Goal: Entertainment & Leisure: Browse casually

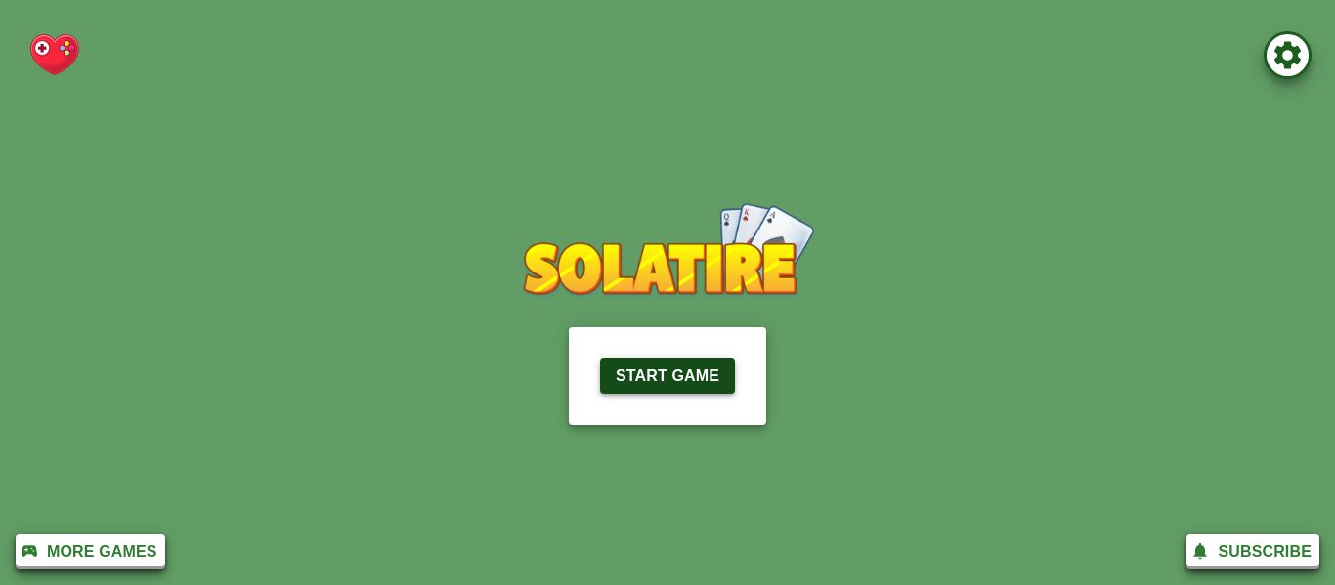
click at [631, 393] on button "Start Game" at bounding box center [667, 376] width 135 height 35
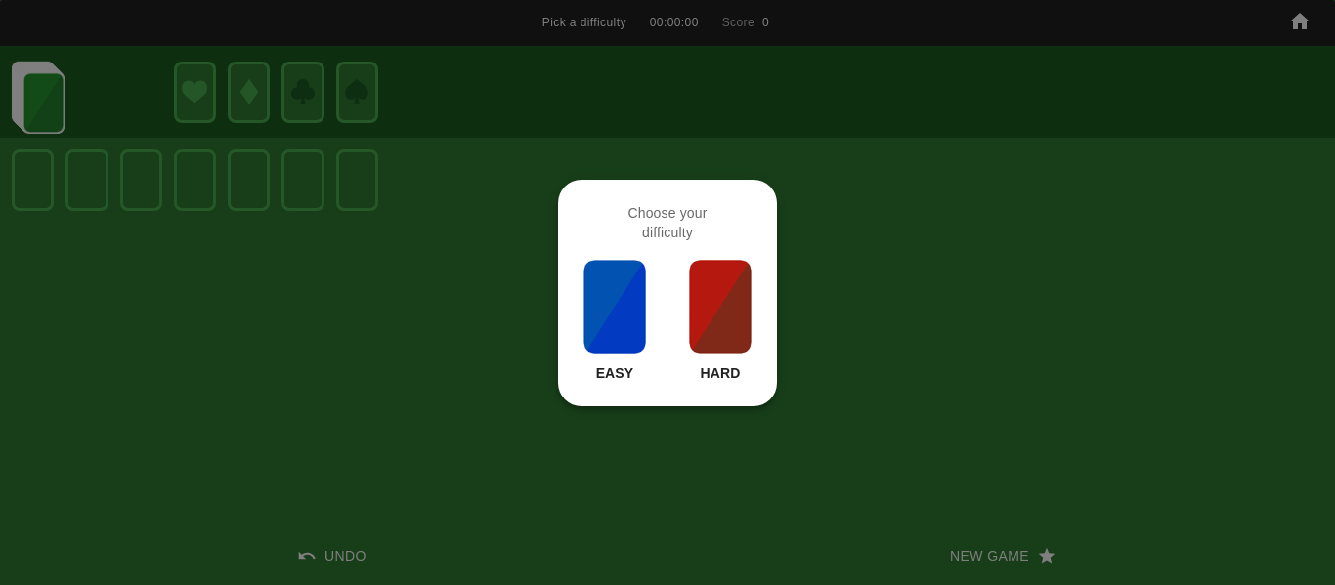
click at [617, 383] on p "Easy" at bounding box center [615, 374] width 38 height 20
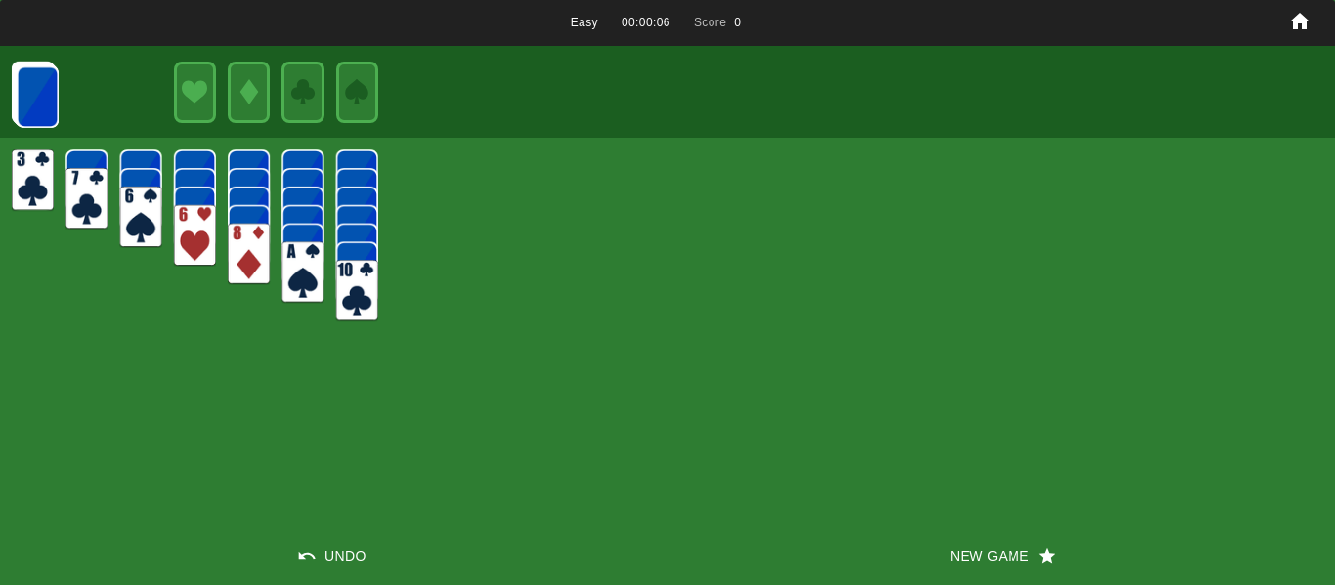
click at [195, 231] on img at bounding box center [195, 236] width 42 height 62
click at [86, 177] on img at bounding box center [86, 199] width 42 height 62
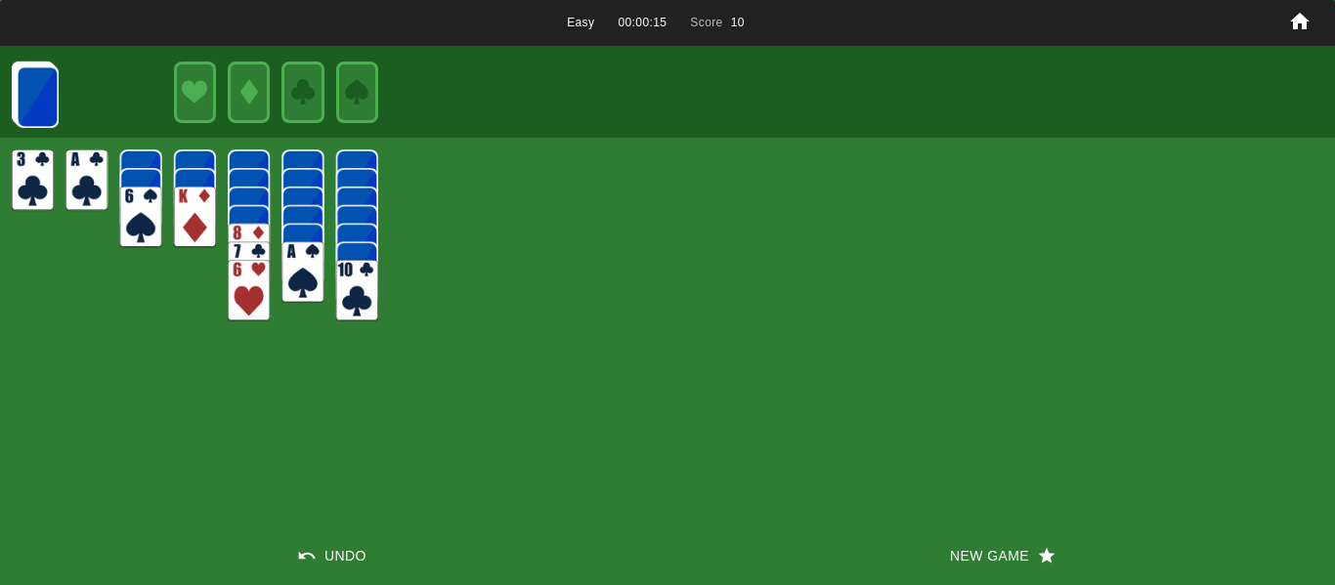
click at [27, 105] on img at bounding box center [38, 97] width 42 height 62
click at [89, 104] on img at bounding box center [86, 93] width 42 height 62
click at [46, 100] on img at bounding box center [38, 97] width 42 height 62
click at [95, 99] on img at bounding box center [104, 93] width 42 height 62
click at [38, 114] on img at bounding box center [38, 96] width 42 height 62
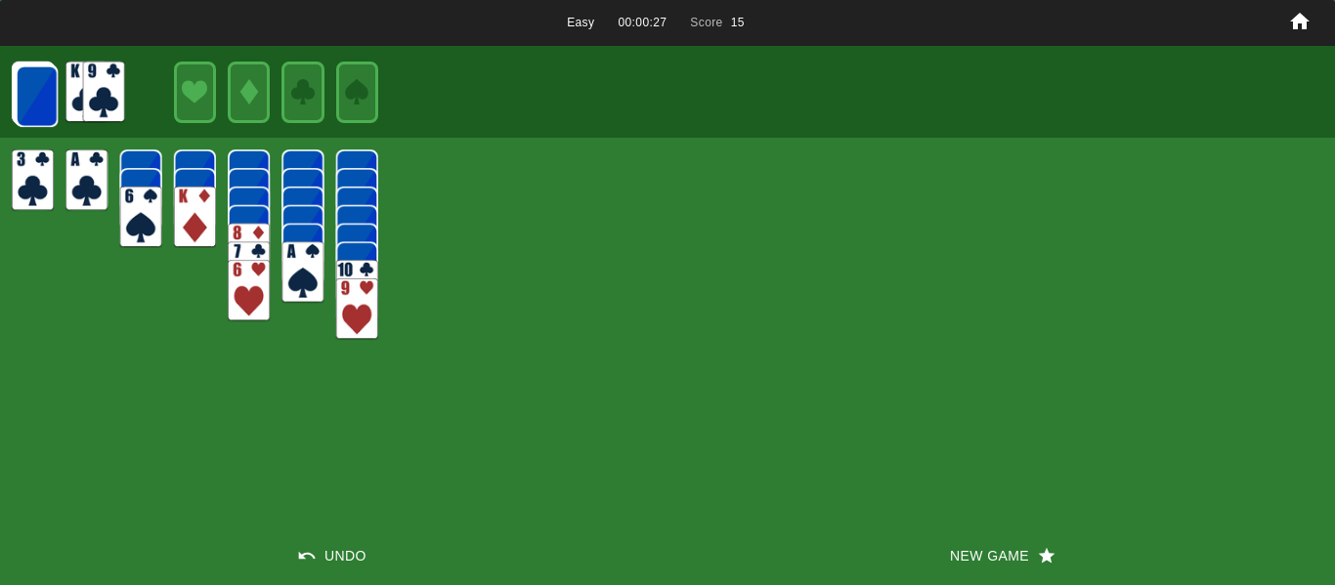
click at [112, 94] on img at bounding box center [104, 93] width 42 height 62
click at [65, 101] on img at bounding box center [86, 93] width 42 height 62
click at [50, 103] on img at bounding box center [37, 96] width 42 height 62
click at [123, 96] on img at bounding box center [121, 93] width 42 height 62
click at [43, 153] on img at bounding box center [33, 181] width 42 height 62
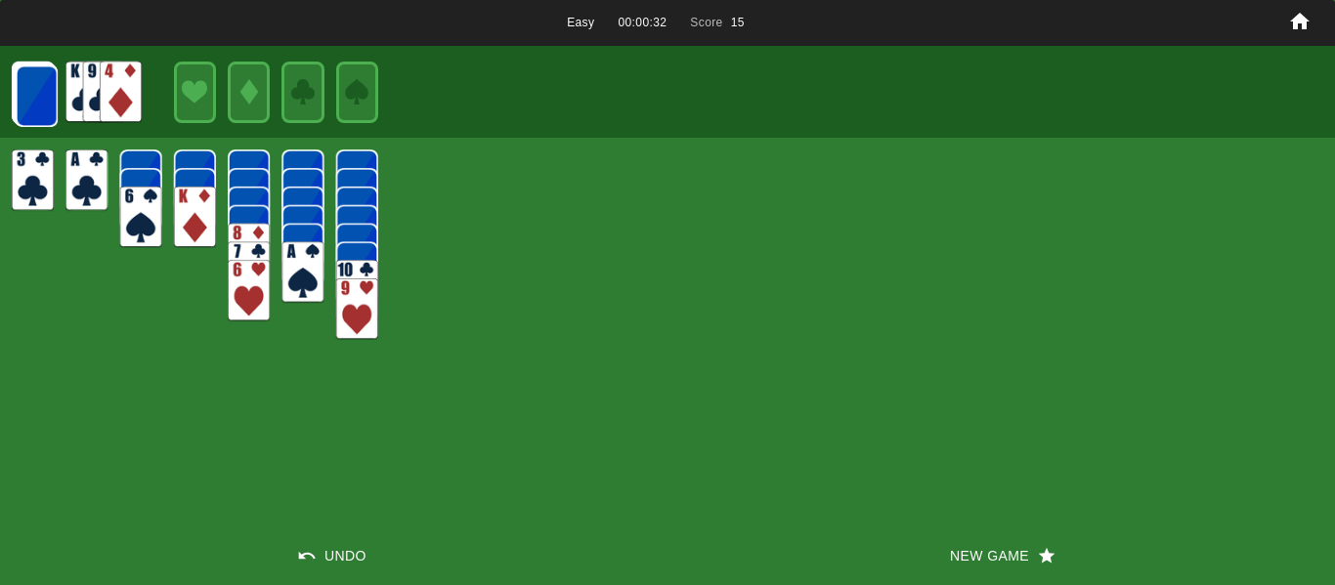
click at [41, 112] on img at bounding box center [37, 96] width 42 height 62
click at [141, 95] on img at bounding box center [137, 93] width 42 height 62
click at [43, 102] on img at bounding box center [37, 96] width 42 height 62
click at [142, 79] on img at bounding box center [137, 93] width 42 height 62
click at [31, 85] on img at bounding box center [37, 95] width 42 height 62
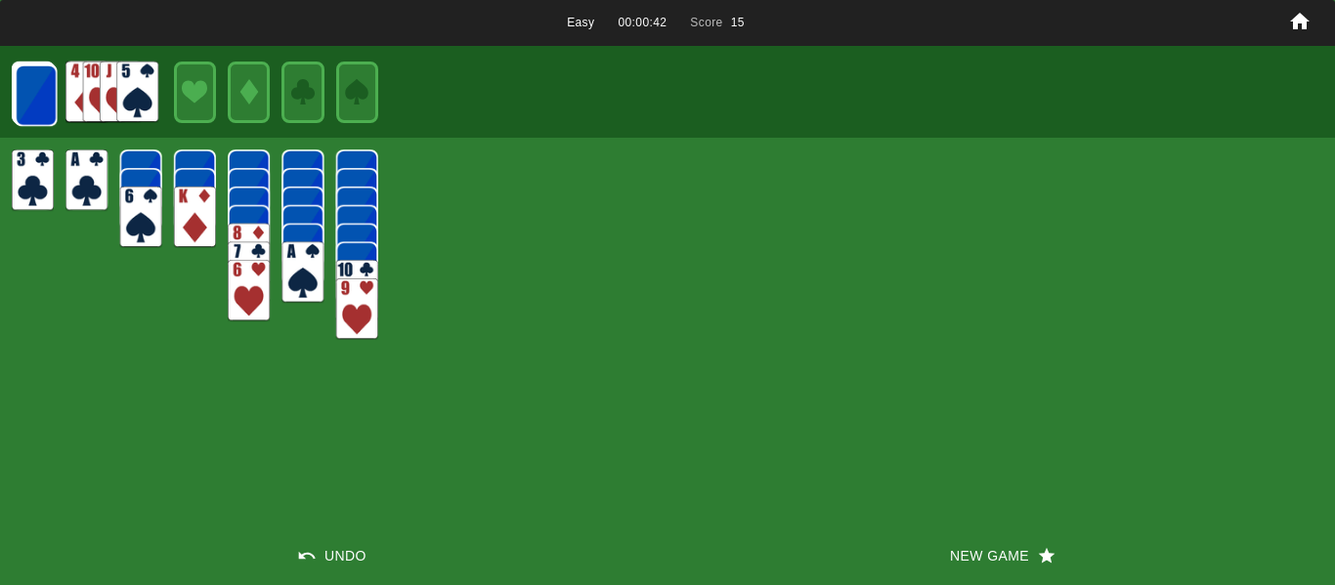
click at [127, 94] on img at bounding box center [137, 93] width 42 height 62
click at [93, 98] on img at bounding box center [104, 93] width 42 height 62
click at [126, 83] on img at bounding box center [137, 93] width 42 height 62
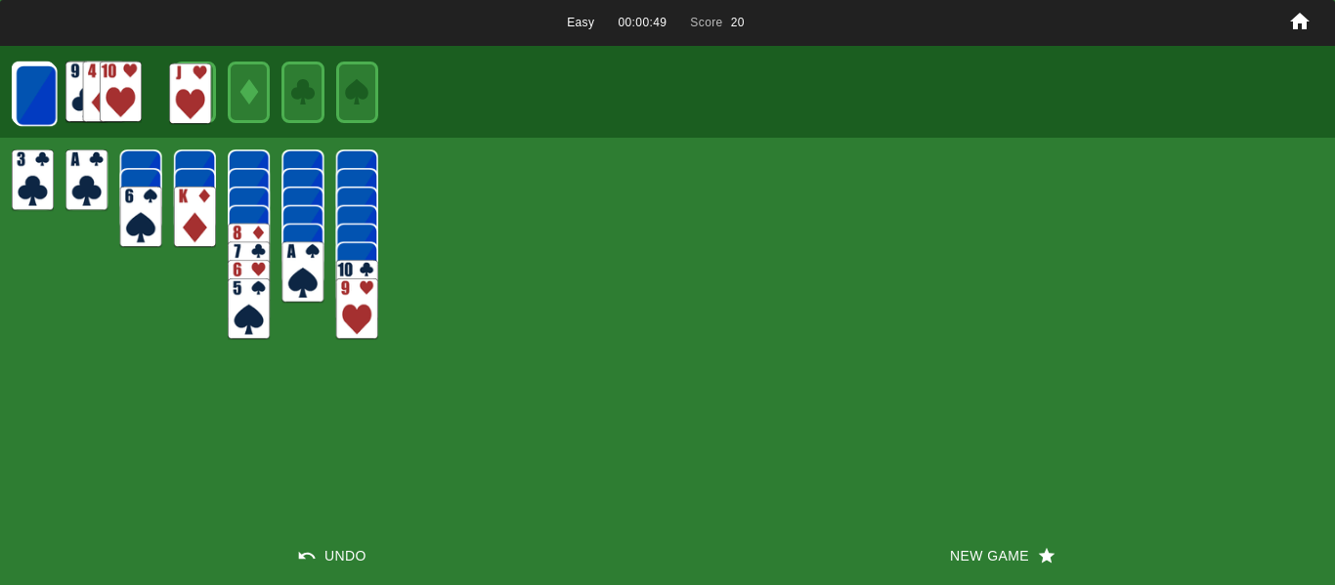
drag, startPoint x: 126, startPoint y: 83, endPoint x: 190, endPoint y: 86, distance: 63.6
click at [190, 86] on img at bounding box center [190, 95] width 42 height 62
click at [35, 101] on img at bounding box center [36, 95] width 42 height 62
click at [37, 105] on img at bounding box center [36, 95] width 42 height 62
click at [153, 93] on img at bounding box center [137, 93] width 42 height 62
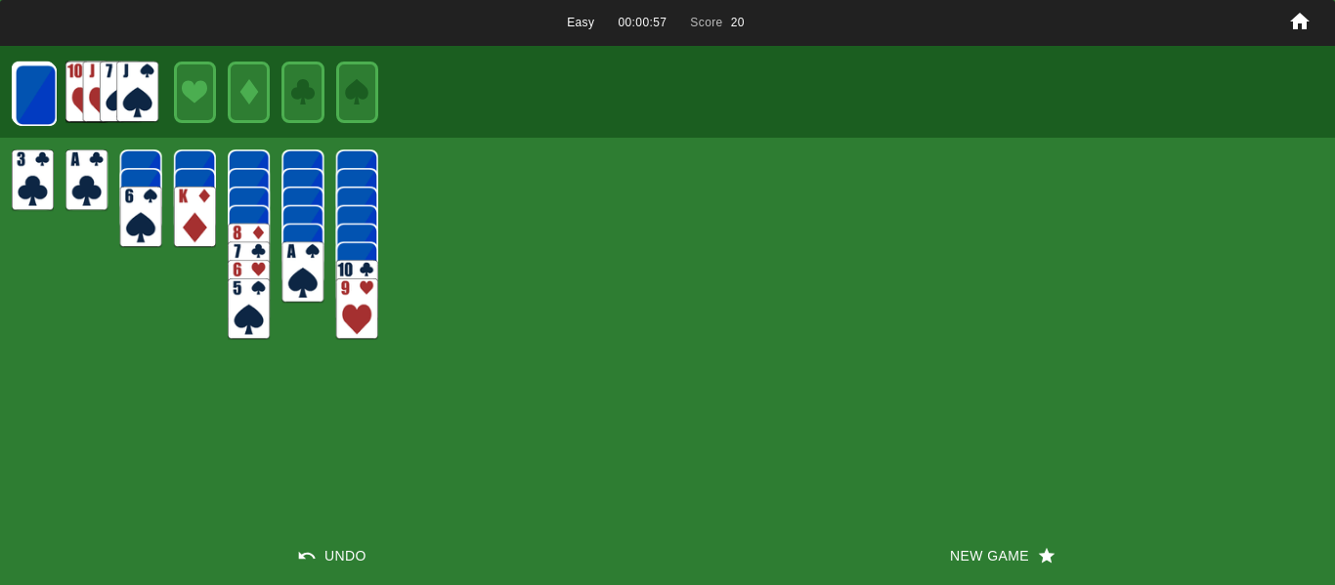
click at [139, 97] on img at bounding box center [137, 93] width 42 height 62
click at [36, 85] on img at bounding box center [36, 95] width 42 height 62
click at [137, 74] on img at bounding box center [137, 93] width 42 height 62
click at [77, 182] on img at bounding box center [86, 181] width 42 height 62
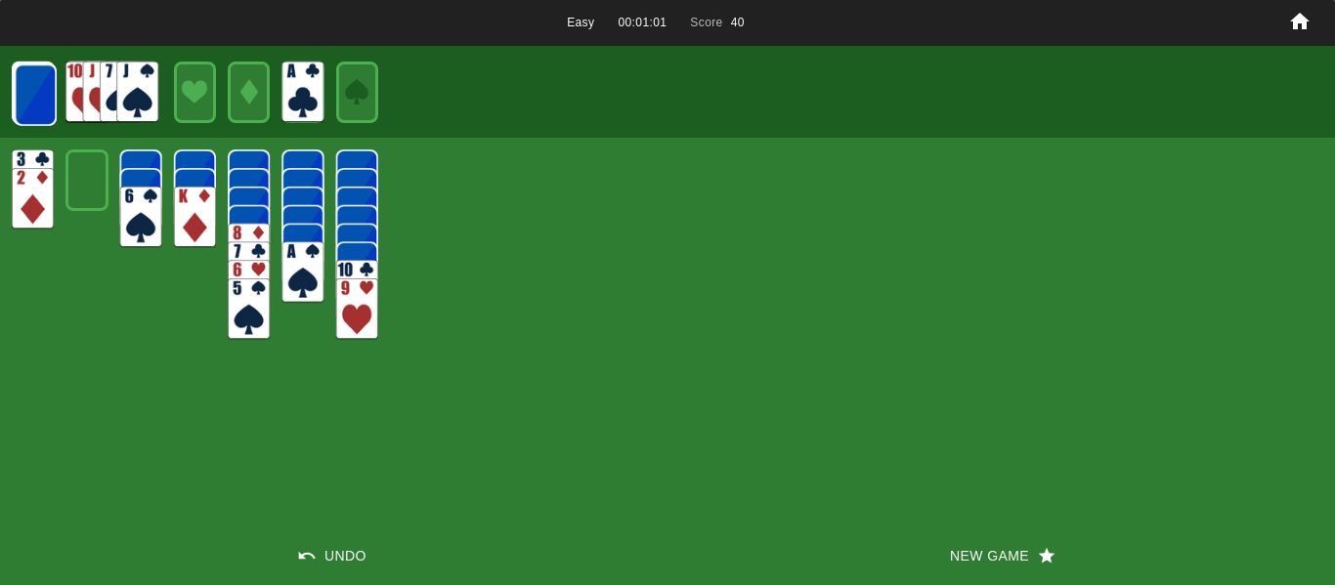
click at [275, 102] on div at bounding box center [667, 92] width 1335 height 92
click at [299, 101] on img at bounding box center [302, 93] width 42 height 62
click at [39, 107] on img at bounding box center [36, 95] width 42 height 62
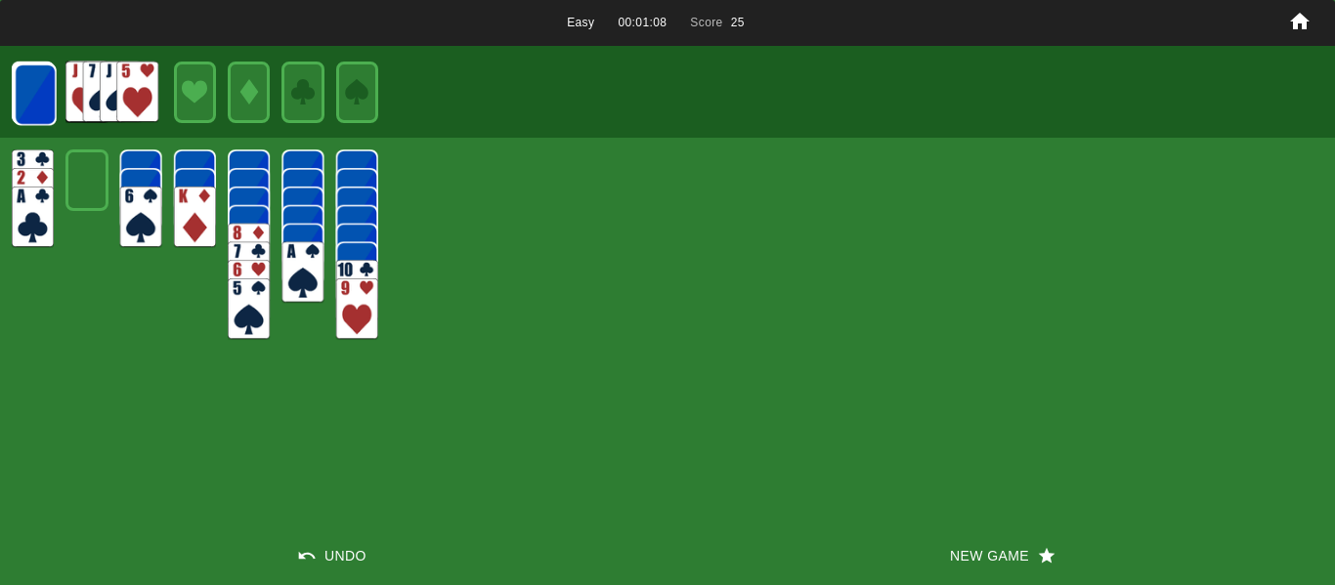
click at [148, 94] on img at bounding box center [137, 93] width 42 height 62
click at [30, 97] on img at bounding box center [36, 95] width 42 height 62
click at [144, 84] on img at bounding box center [137, 93] width 42 height 62
click at [45, 93] on img at bounding box center [35, 95] width 42 height 62
click at [136, 91] on img at bounding box center [137, 93] width 42 height 62
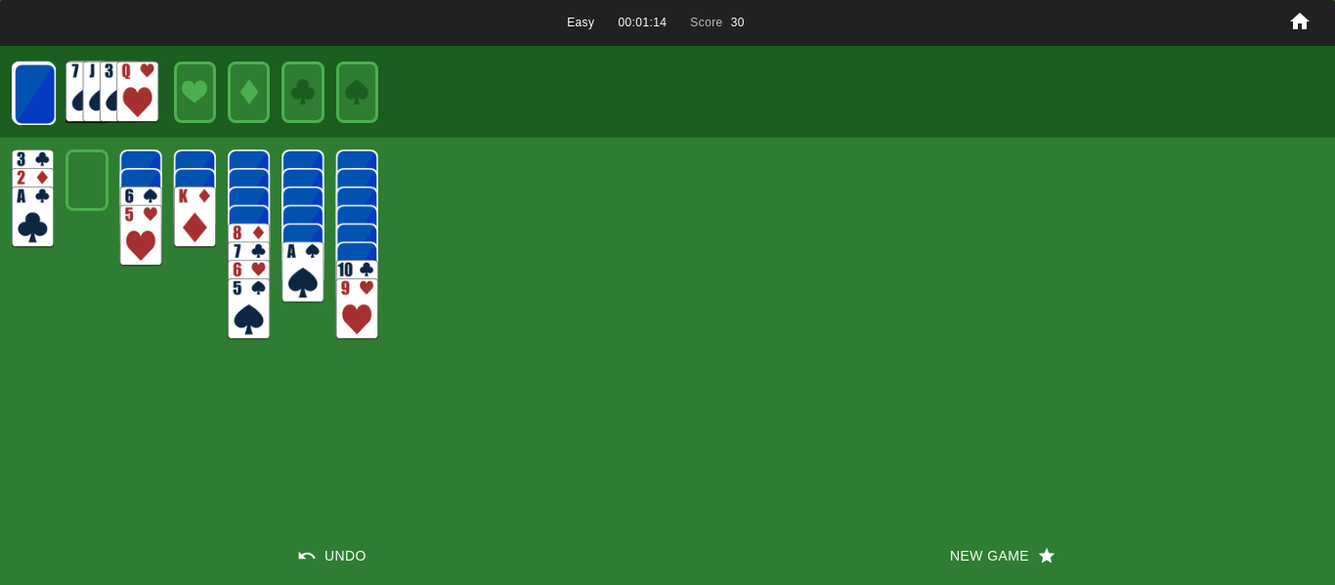
click at [23, 91] on img at bounding box center [35, 95] width 42 height 62
click at [130, 90] on img at bounding box center [137, 93] width 42 height 62
click at [54, 94] on img at bounding box center [35, 95] width 42 height 62
click at [139, 89] on img at bounding box center [137, 93] width 42 height 62
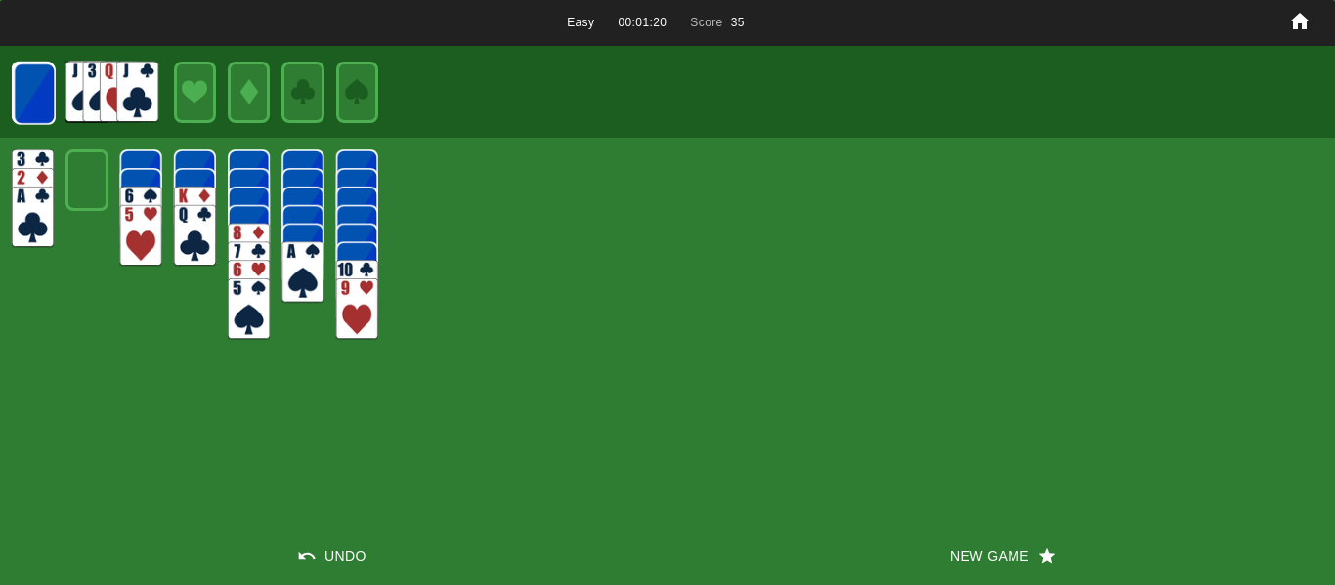
click at [50, 100] on img at bounding box center [35, 95] width 42 height 62
click at [130, 95] on img at bounding box center [137, 93] width 42 height 62
click at [45, 101] on img at bounding box center [34, 94] width 42 height 62
click at [122, 99] on img at bounding box center [137, 93] width 42 height 62
click at [138, 99] on img at bounding box center [137, 93] width 42 height 62
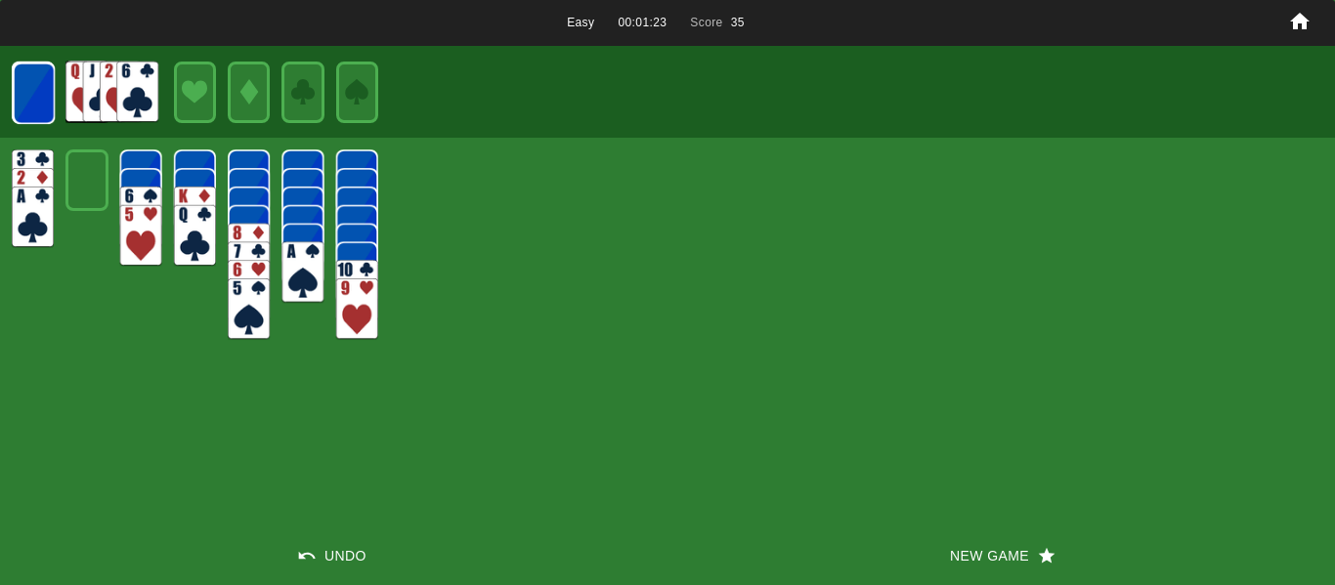
click at [20, 101] on img at bounding box center [34, 94] width 42 height 62
click at [133, 95] on img at bounding box center [137, 93] width 42 height 62
click at [38, 98] on img at bounding box center [34, 94] width 42 height 62
click at [136, 92] on img at bounding box center [137, 93] width 42 height 62
click at [24, 102] on img at bounding box center [34, 94] width 42 height 62
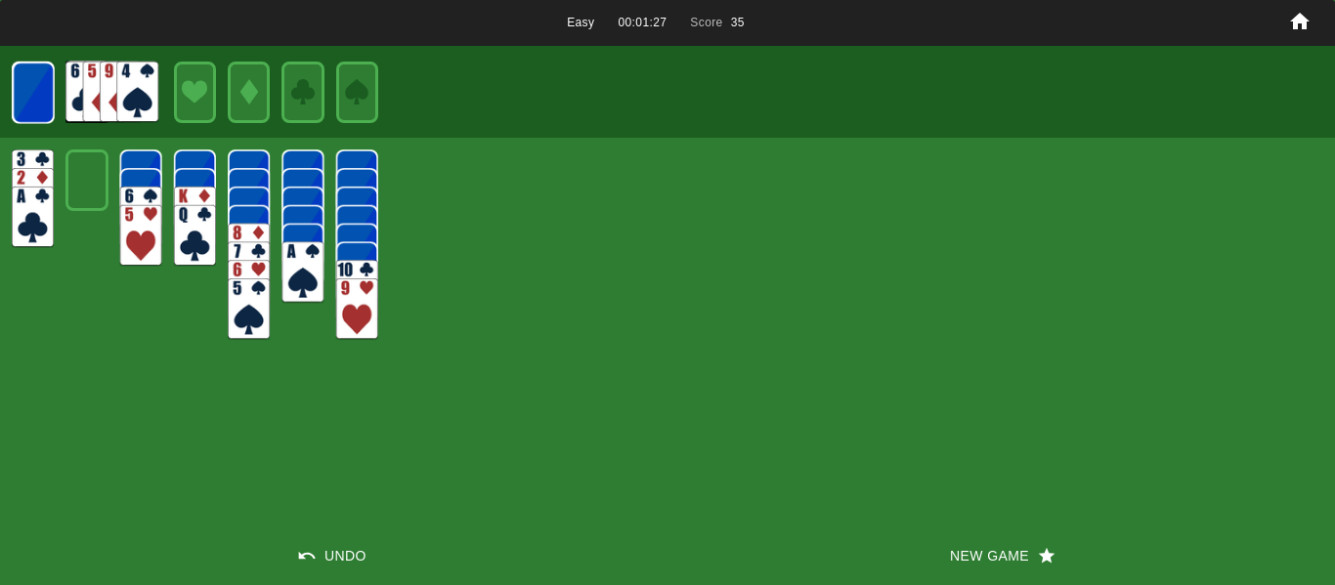
click at [136, 89] on img at bounding box center [137, 93] width 42 height 62
click at [46, 104] on img at bounding box center [34, 93] width 42 height 62
click at [132, 86] on img at bounding box center [137, 93] width 42 height 62
click at [32, 97] on img at bounding box center [33, 93] width 42 height 62
click at [137, 88] on img at bounding box center [137, 93] width 42 height 62
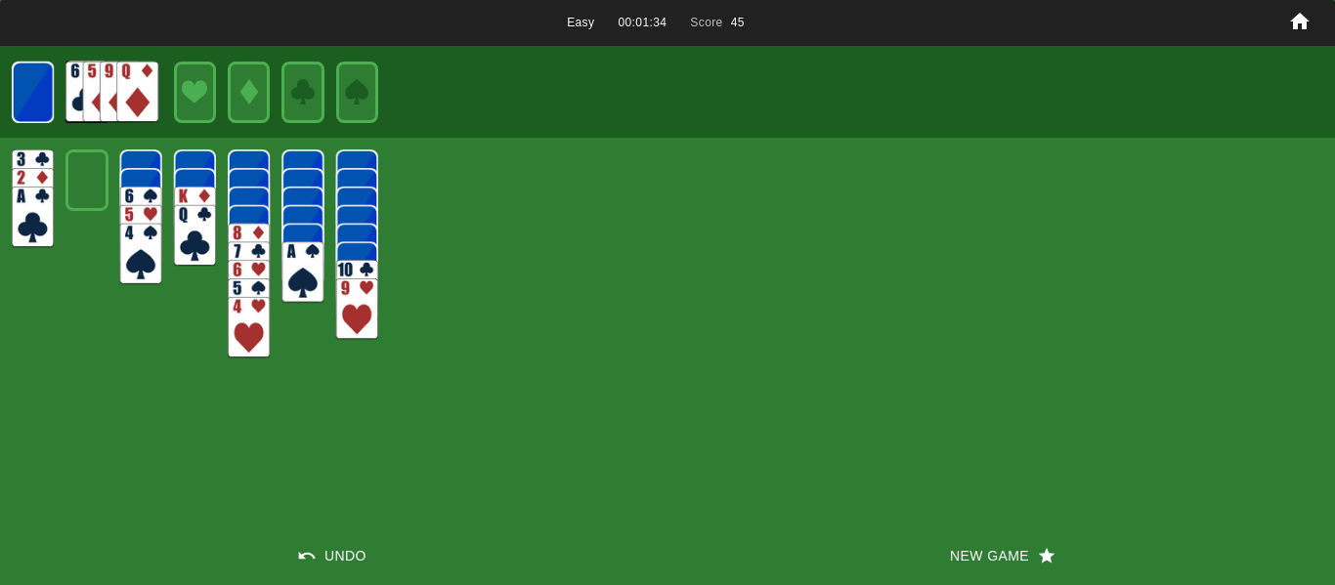
click at [30, 159] on img at bounding box center [33, 181] width 42 height 62
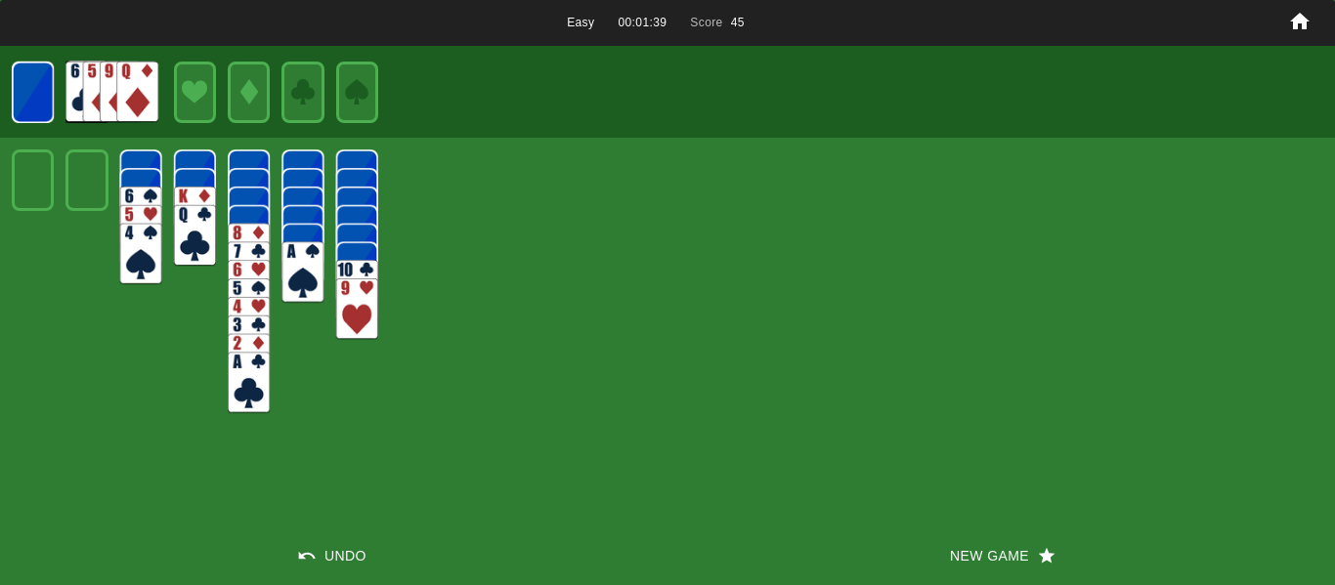
click at [36, 116] on img at bounding box center [33, 93] width 42 height 62
click at [129, 107] on img at bounding box center [137, 93] width 42 height 62
click at [50, 102] on img at bounding box center [33, 93] width 42 height 62
click at [138, 91] on img at bounding box center [137, 93] width 42 height 62
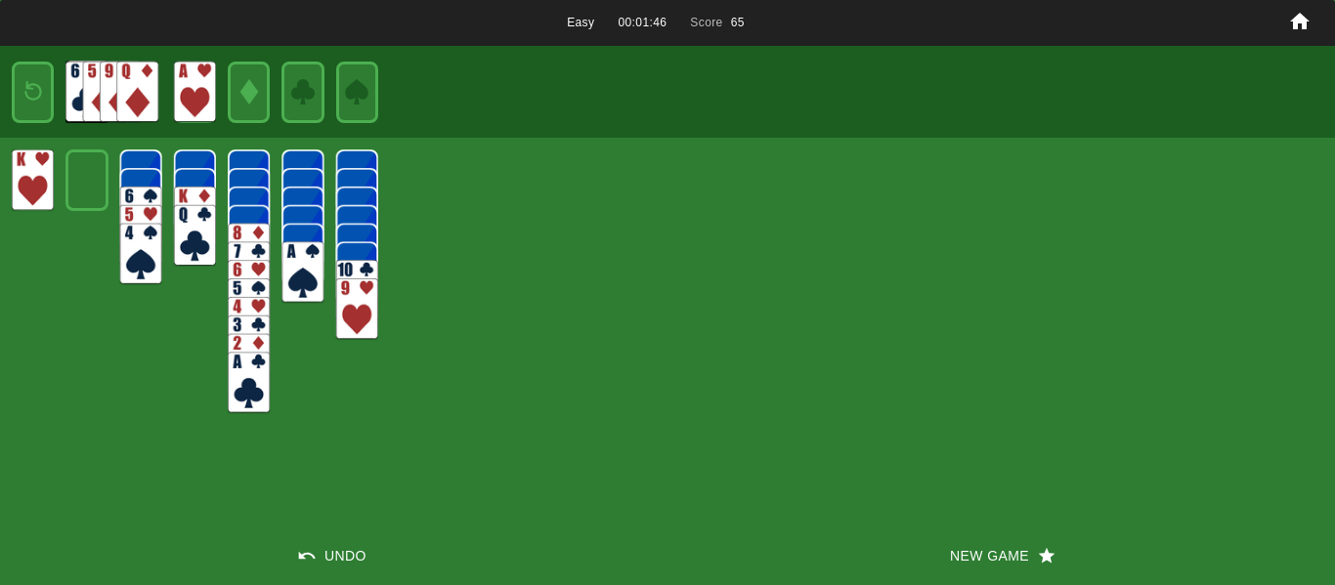
click at [196, 224] on img at bounding box center [195, 236] width 42 height 62
click at [42, 117] on div at bounding box center [33, 93] width 42 height 62
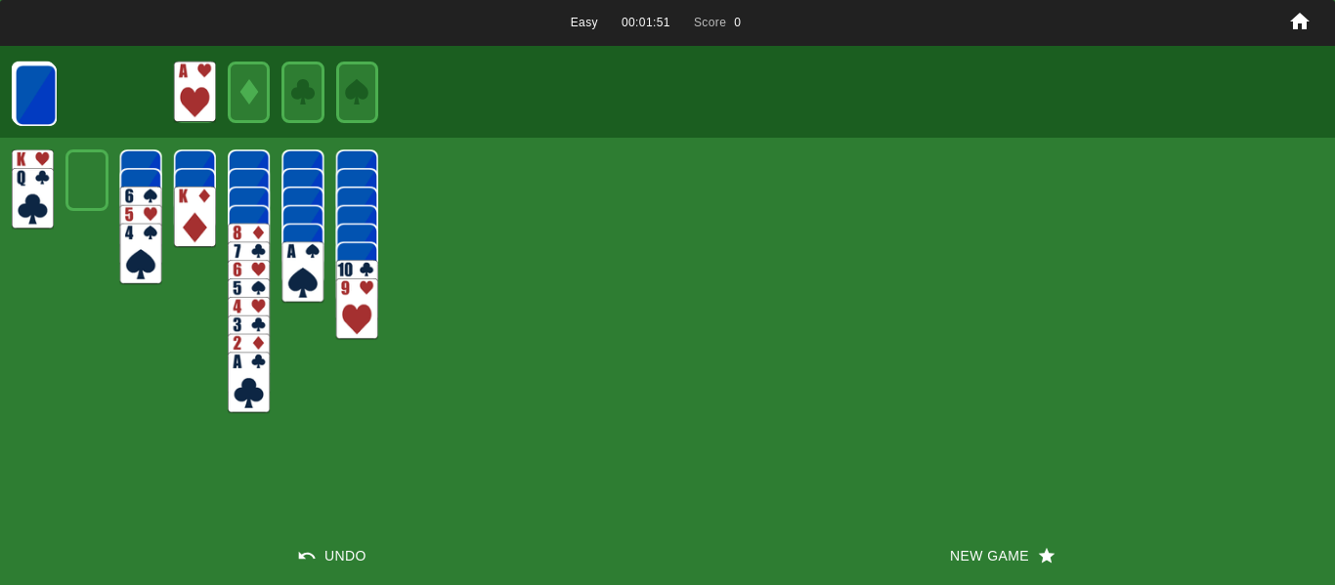
click at [42, 117] on img at bounding box center [36, 95] width 42 height 62
click at [70, 114] on img at bounding box center [86, 93] width 42 height 62
click at [31, 107] on img at bounding box center [36, 95] width 42 height 62
click at [94, 102] on img at bounding box center [86, 93] width 42 height 62
click at [30, 105] on img at bounding box center [36, 95] width 42 height 62
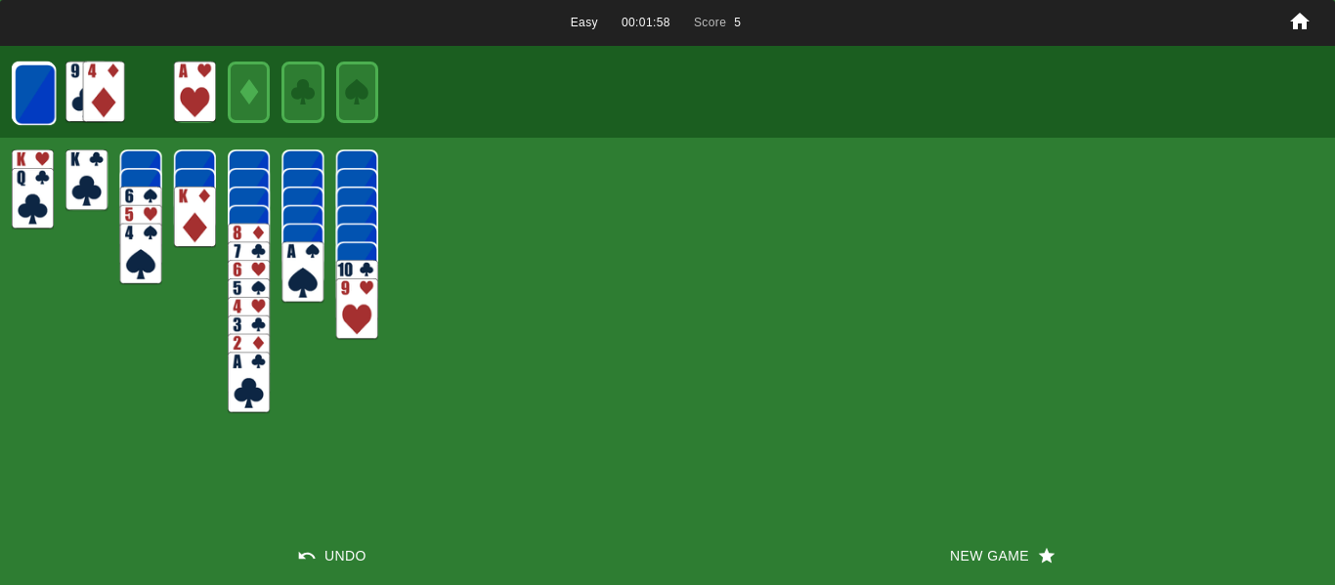
click at [86, 99] on img at bounding box center [104, 93] width 42 height 62
click at [98, 99] on img at bounding box center [104, 93] width 42 height 62
click at [31, 93] on img at bounding box center [35, 95] width 42 height 62
click at [132, 87] on img at bounding box center [121, 93] width 42 height 62
click at [50, 89] on img at bounding box center [35, 95] width 42 height 62
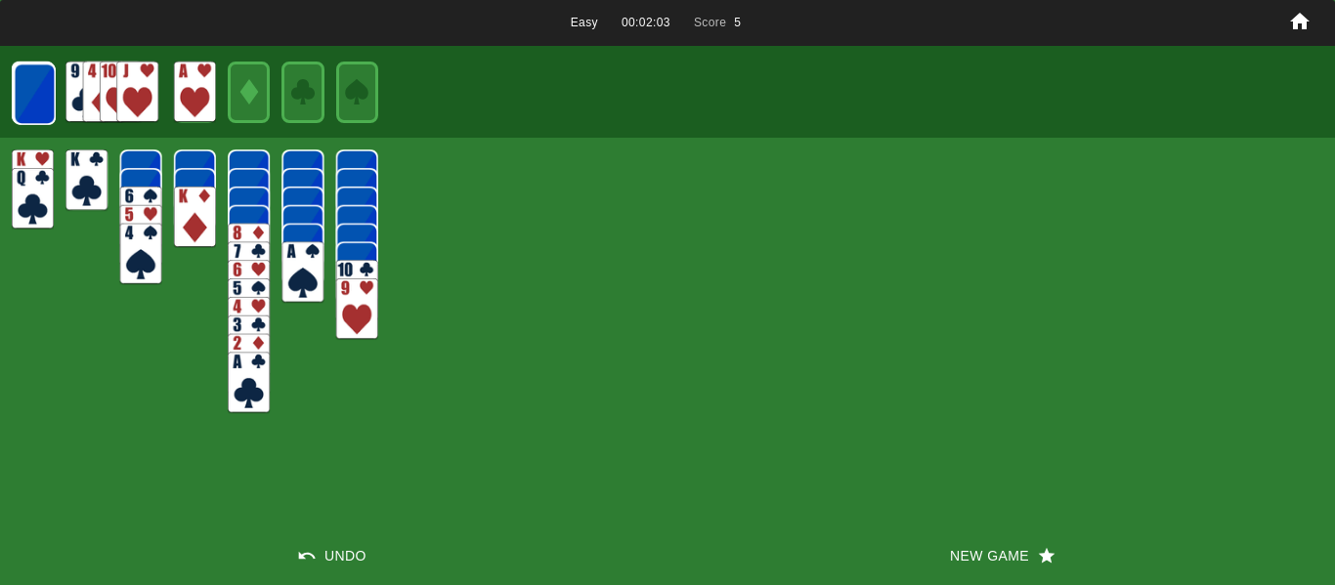
click at [137, 94] on img at bounding box center [137, 93] width 42 height 62
click at [360, 272] on img at bounding box center [357, 291] width 42 height 62
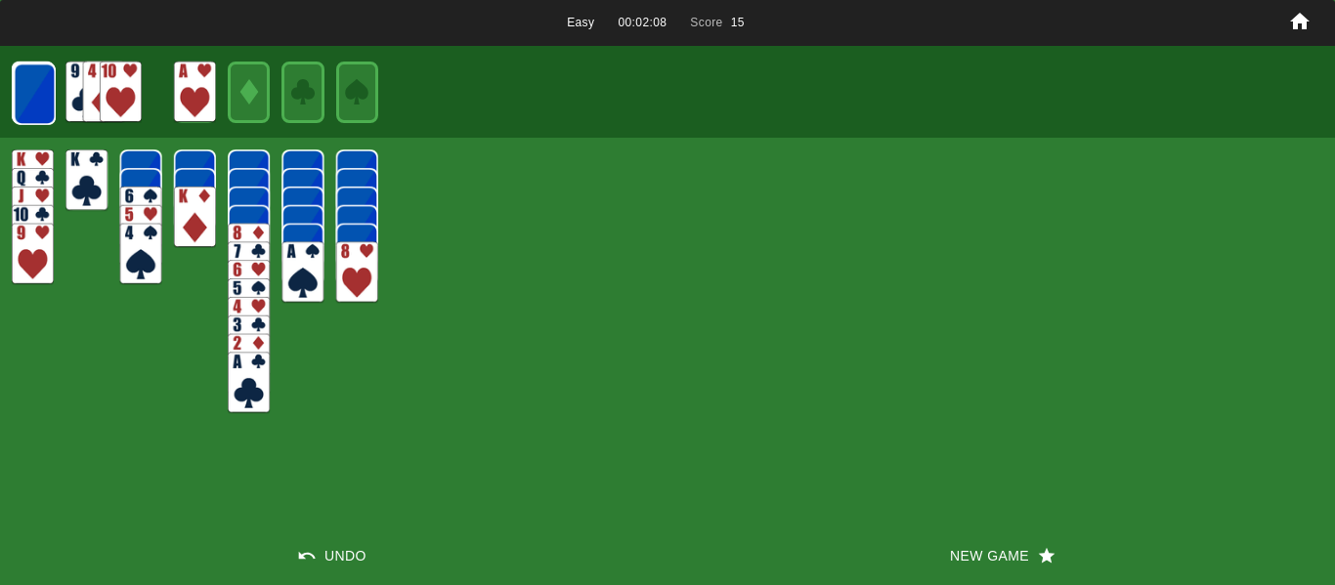
click at [360, 272] on img at bounding box center [357, 272] width 42 height 62
click at [36, 101] on img at bounding box center [35, 95] width 42 height 62
click at [132, 99] on img at bounding box center [137, 93] width 42 height 62
click at [132, 192] on img at bounding box center [141, 218] width 42 height 62
click at [29, 94] on img at bounding box center [35, 95] width 42 height 62
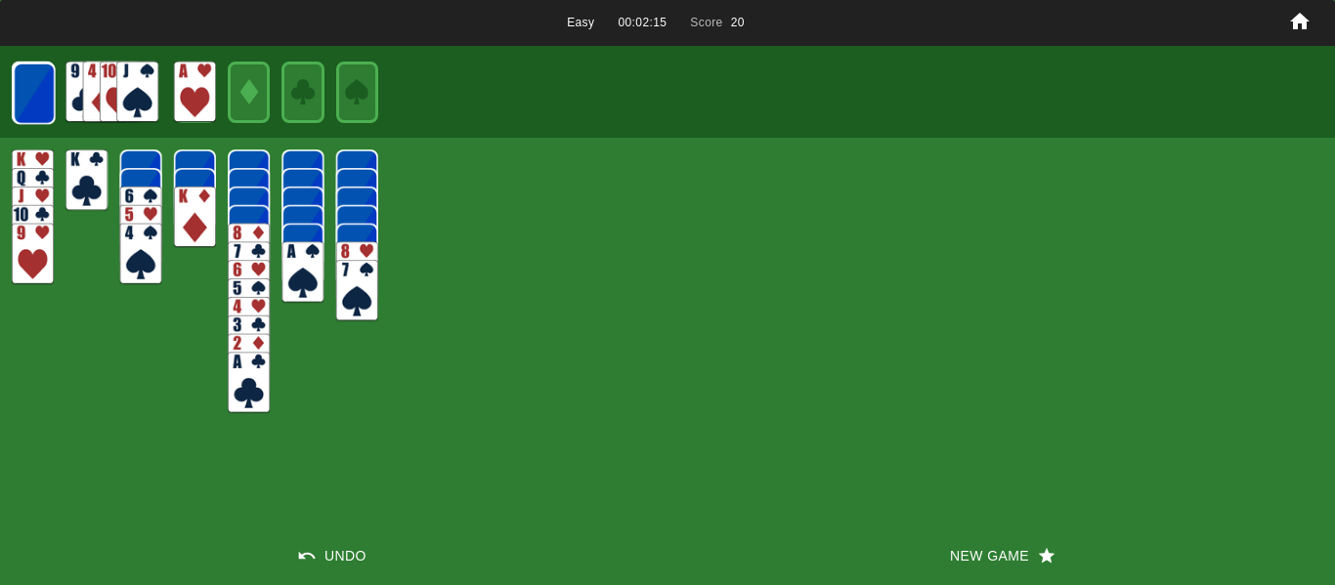
click at [129, 97] on img at bounding box center [137, 93] width 42 height 62
click at [23, 92] on img at bounding box center [34, 94] width 42 height 62
click at [140, 95] on img at bounding box center [137, 93] width 42 height 62
click at [58, 89] on div at bounding box center [667, 92] width 1335 height 92
click at [39, 98] on img at bounding box center [34, 94] width 42 height 62
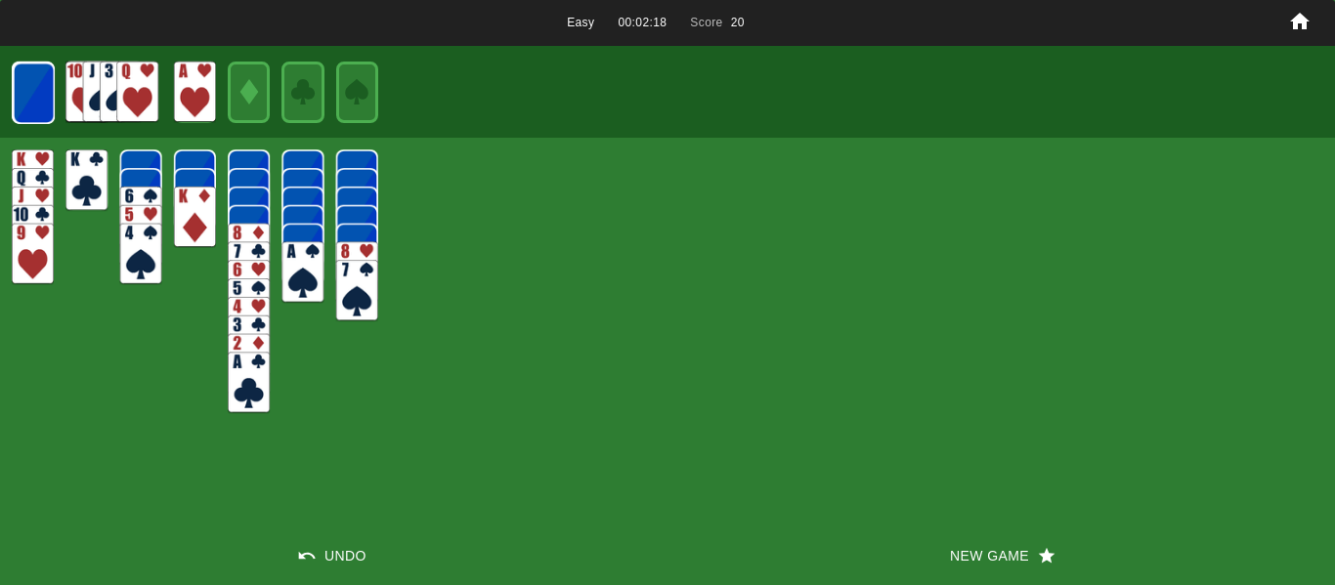
click at [162, 94] on div at bounding box center [667, 92] width 1335 height 92
click at [145, 95] on img at bounding box center [137, 93] width 42 height 62
click at [141, 84] on img at bounding box center [137, 93] width 42 height 62
click at [62, 83] on div at bounding box center [667, 92] width 1335 height 92
click at [28, 87] on img at bounding box center [34, 94] width 42 height 62
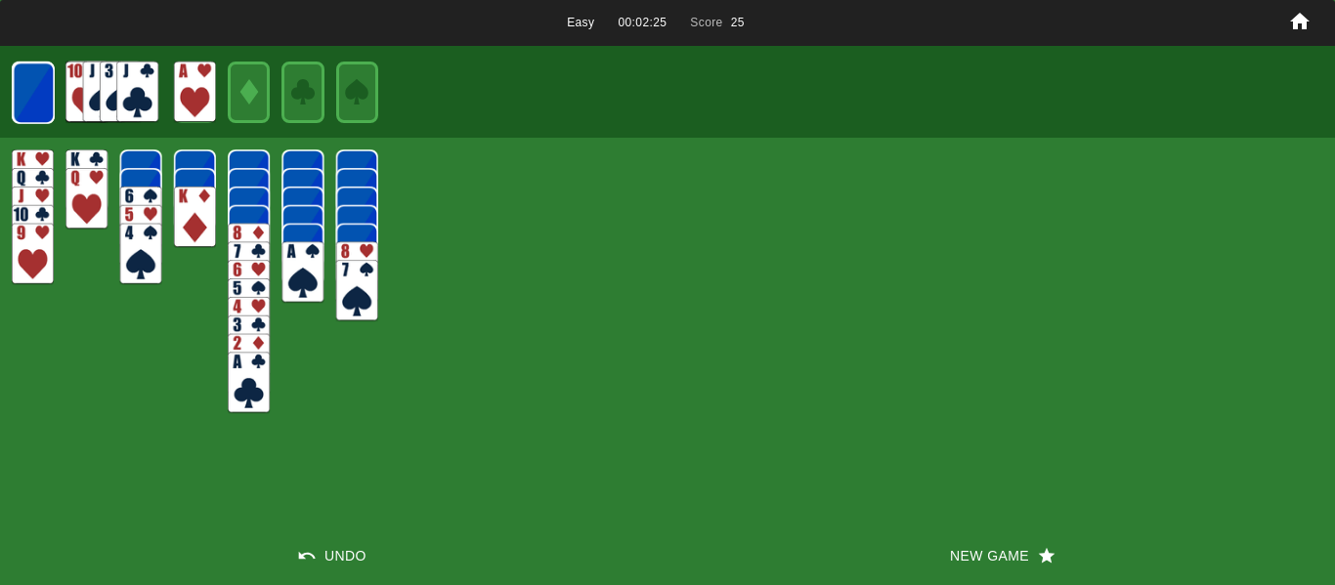
click at [143, 89] on img at bounding box center [137, 93] width 42 height 62
click at [38, 98] on img at bounding box center [34, 94] width 42 height 62
click at [128, 85] on img at bounding box center [137, 93] width 42 height 62
click at [18, 85] on img at bounding box center [34, 93] width 42 height 62
click at [125, 84] on img at bounding box center [137, 93] width 42 height 62
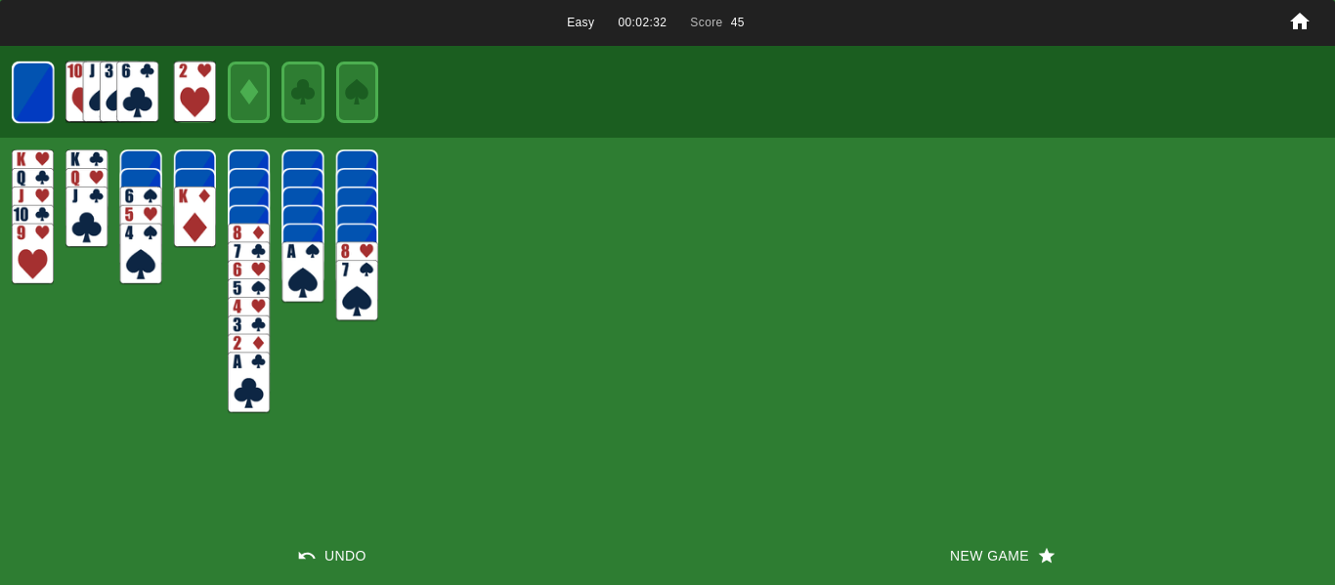
click at [32, 92] on img at bounding box center [33, 93] width 42 height 62
click at [144, 88] on img at bounding box center [137, 93] width 42 height 62
click at [37, 92] on img at bounding box center [33, 93] width 42 height 62
click at [147, 97] on img at bounding box center [137, 93] width 42 height 62
click at [32, 84] on img at bounding box center [33, 93] width 42 height 62
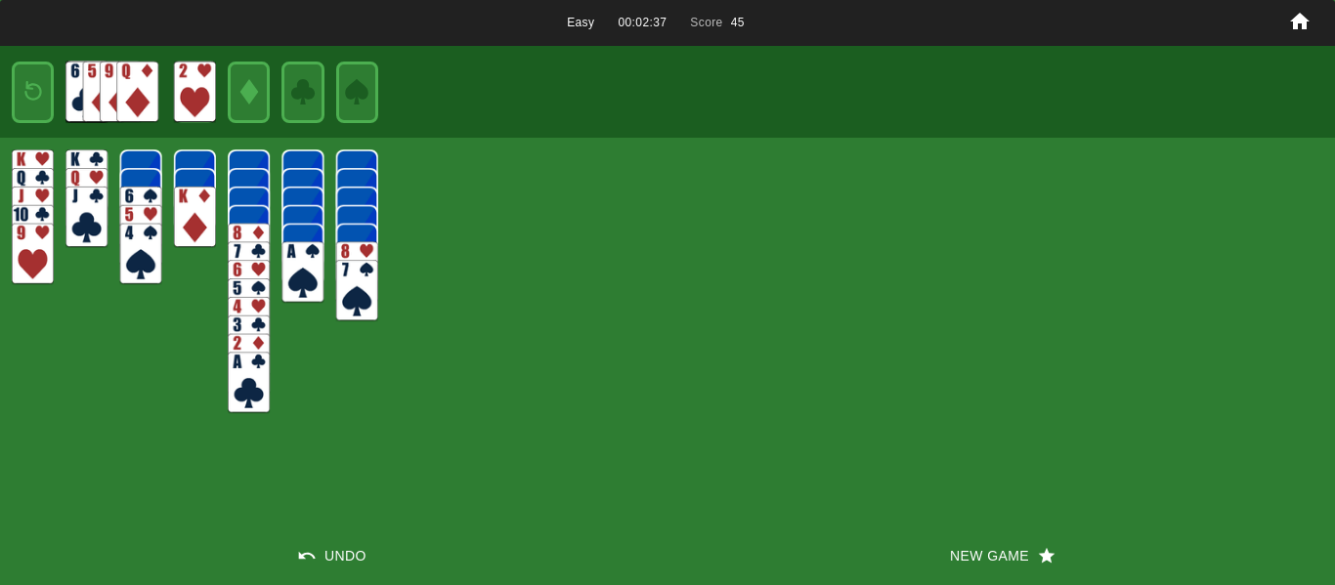
click at [139, 83] on img at bounding box center [137, 93] width 42 height 62
click at [27, 92] on img at bounding box center [33, 91] width 25 height 37
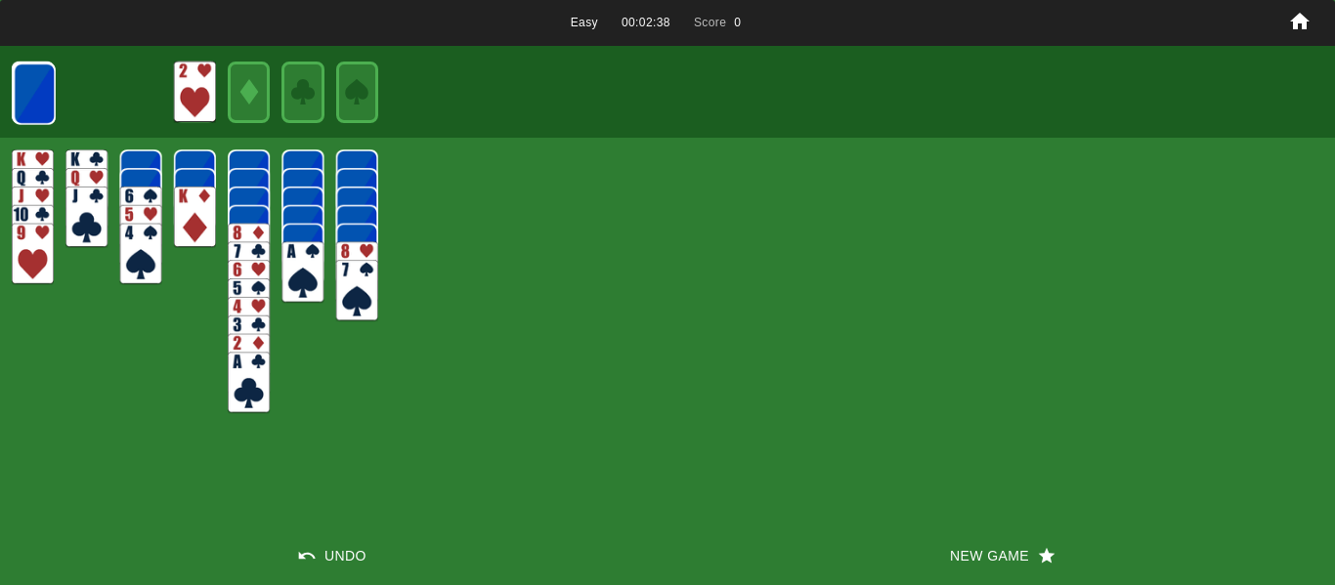
click at [43, 93] on img at bounding box center [35, 95] width 42 height 62
click at [104, 88] on img at bounding box center [86, 93] width 42 height 62
click at [87, 88] on img at bounding box center [86, 93] width 42 height 62
click at [28, 94] on img at bounding box center [34, 94] width 42 height 62
click at [108, 85] on img at bounding box center [104, 93] width 42 height 62
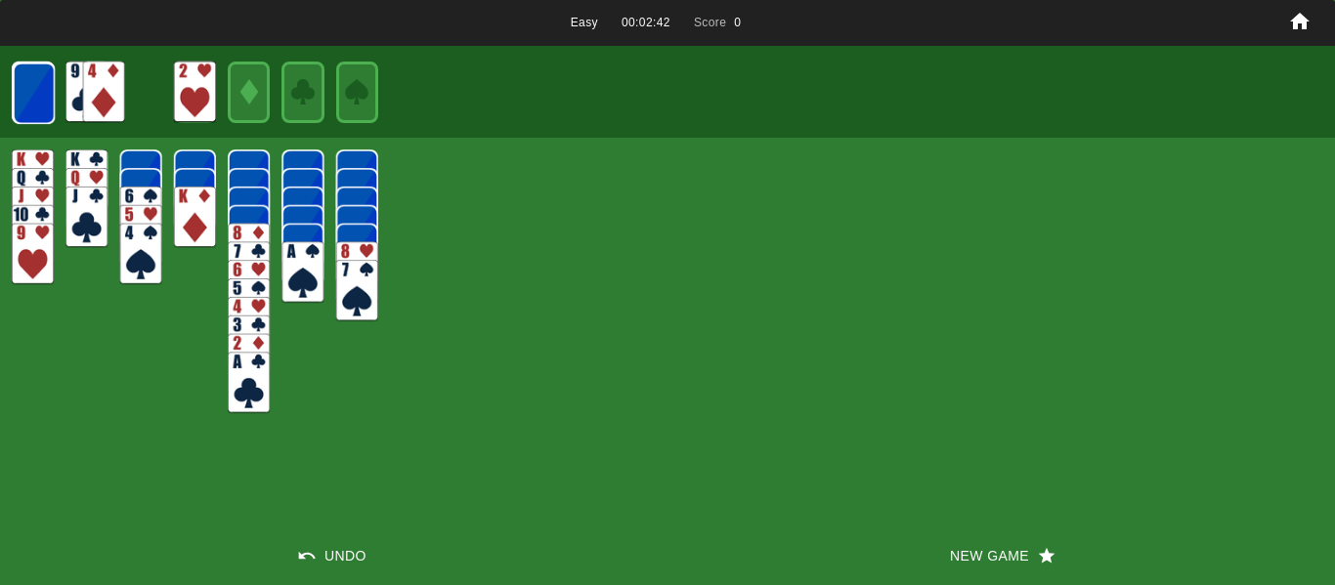
click at [36, 92] on img at bounding box center [34, 94] width 42 height 62
click at [119, 89] on img at bounding box center [121, 93] width 42 height 62
click at [115, 109] on img at bounding box center [104, 93] width 42 height 62
click at [55, 103] on img at bounding box center [34, 94] width 42 height 62
click at [122, 99] on img at bounding box center [121, 93] width 42 height 62
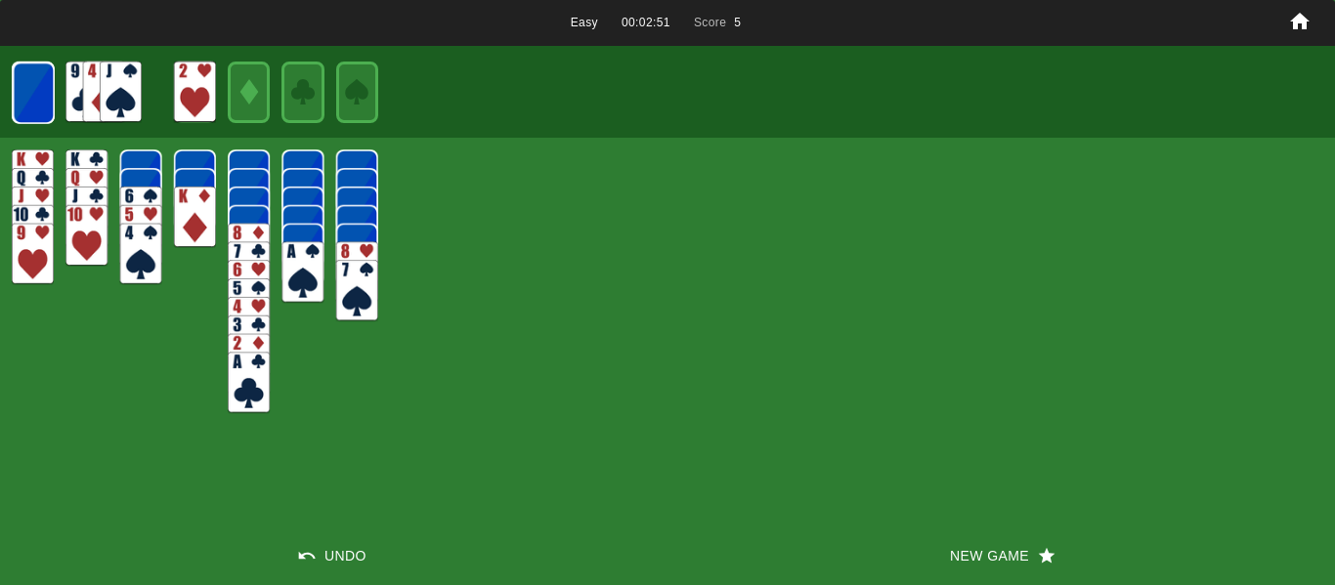
click at [43, 100] on img at bounding box center [34, 94] width 42 height 62
click at [142, 98] on img at bounding box center [137, 93] width 42 height 62
click at [56, 98] on div at bounding box center [667, 92] width 1335 height 92
click at [37, 101] on img at bounding box center [34, 93] width 42 height 62
click at [154, 101] on img at bounding box center [137, 93] width 42 height 62
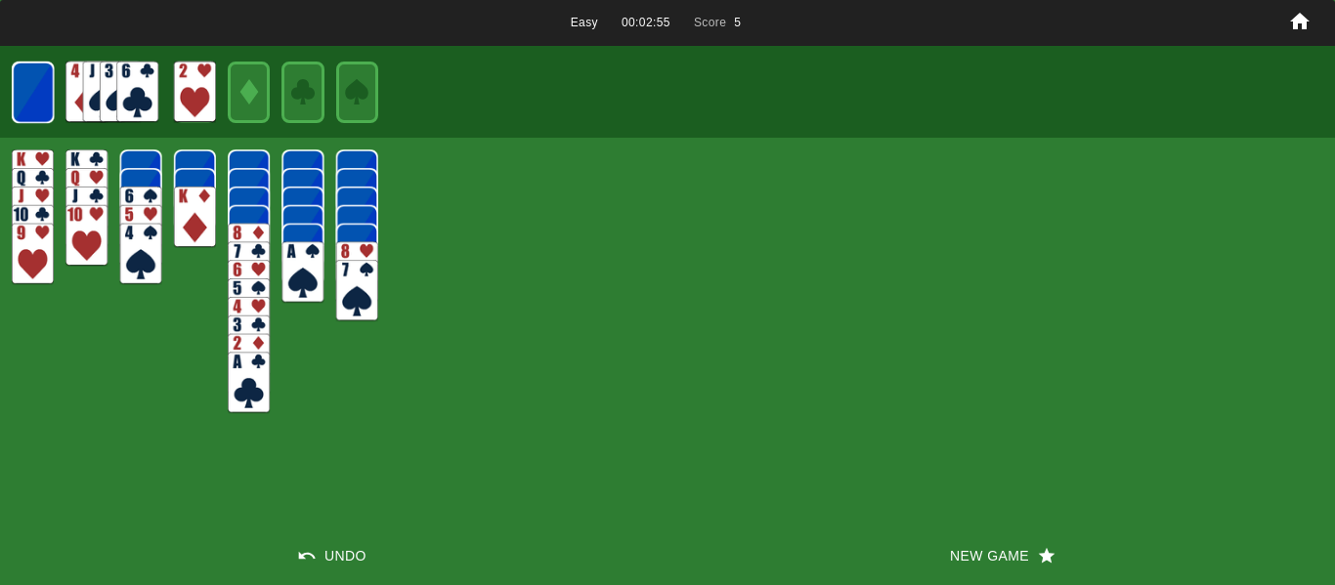
click at [15, 103] on img at bounding box center [33, 93] width 42 height 62
click at [139, 91] on img at bounding box center [137, 93] width 42 height 62
click at [37, 89] on img at bounding box center [33, 93] width 42 height 62
click at [37, 89] on img at bounding box center [33, 91] width 25 height 37
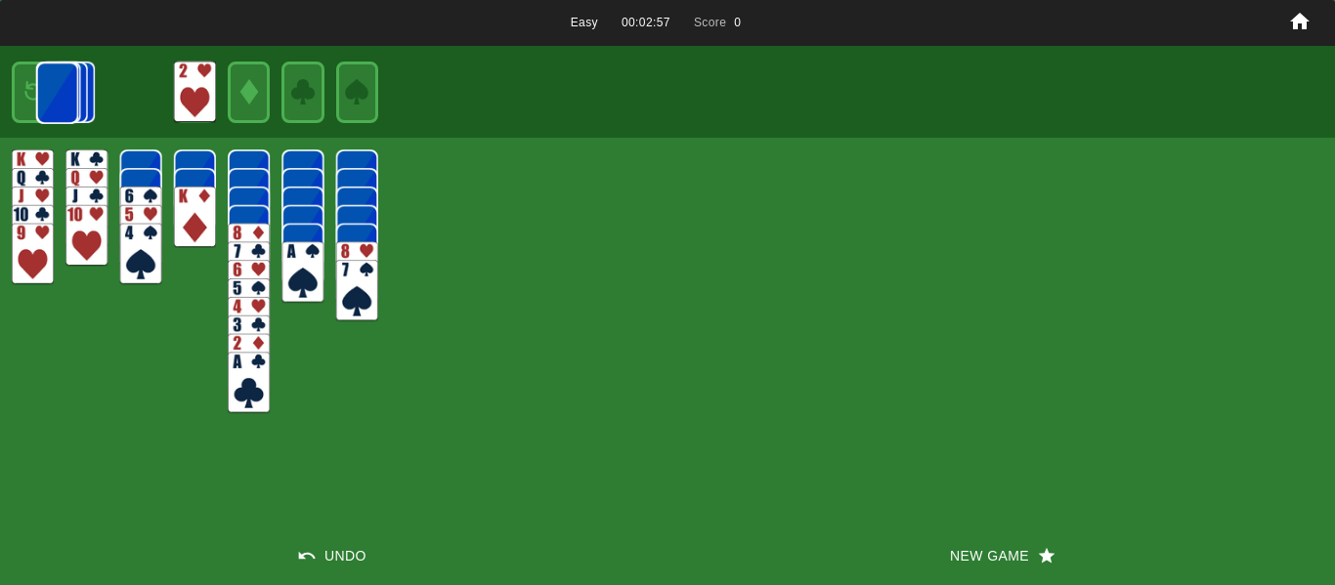
click at [37, 89] on main "Easy 00:02:57 Score 0 Undo New Game" at bounding box center [667, 292] width 1335 height 585
click at [37, 89] on img at bounding box center [57, 94] width 42 height 62
click at [37, 89] on img at bounding box center [43, 94] width 42 height 62
click at [241, 230] on img at bounding box center [249, 255] width 42 height 62
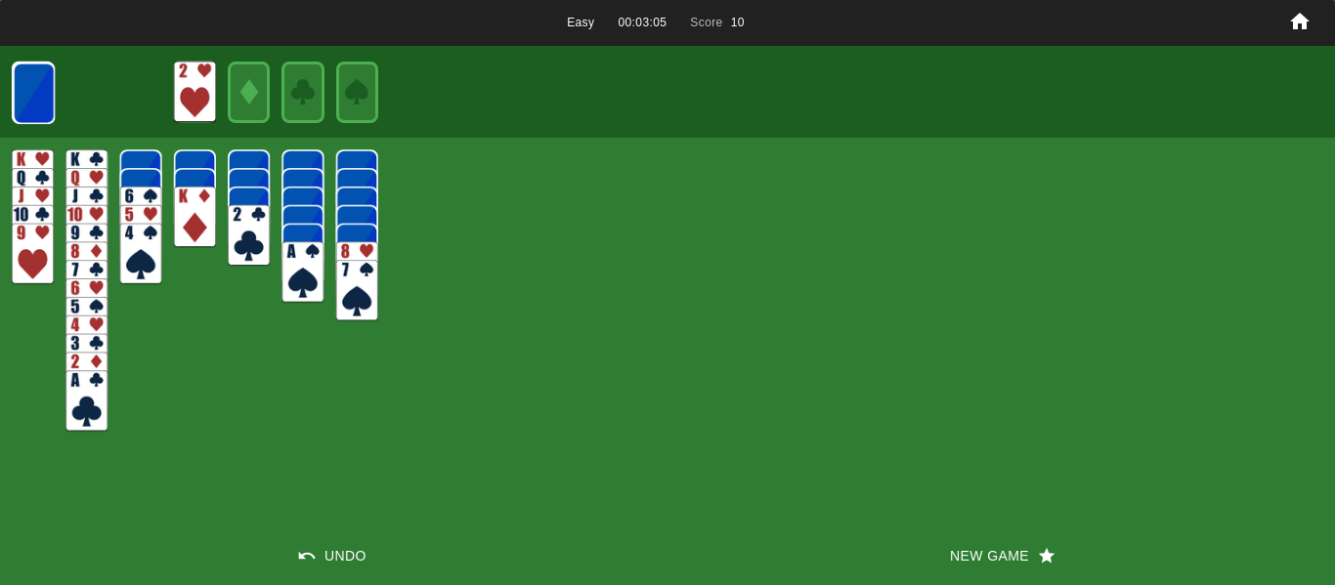
click at [175, 117] on img at bounding box center [195, 93] width 42 height 62
click at [180, 109] on img at bounding box center [195, 93] width 42 height 62
click at [44, 110] on img at bounding box center [34, 94] width 42 height 62
click at [77, 101] on img at bounding box center [86, 93] width 42 height 62
click at [31, 93] on img at bounding box center [34, 94] width 42 height 62
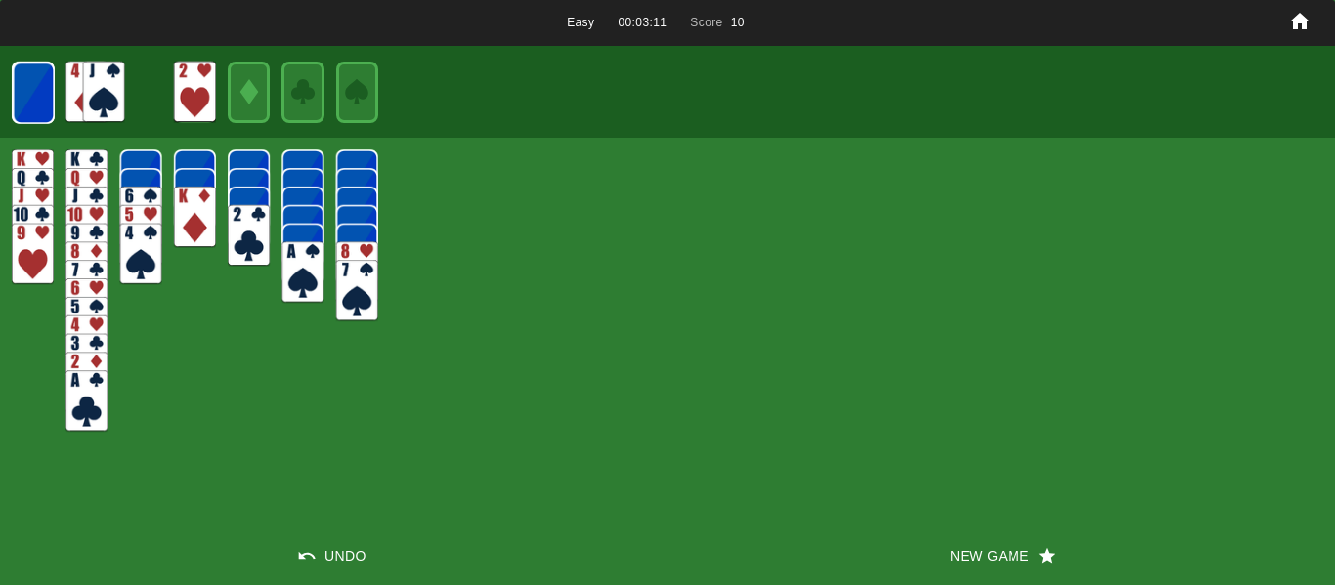
click at [90, 93] on img at bounding box center [104, 93] width 42 height 62
click at [47, 95] on img at bounding box center [34, 94] width 42 height 62
click at [115, 95] on img at bounding box center [121, 93] width 42 height 62
click at [37, 99] on img at bounding box center [34, 93] width 42 height 62
click at [136, 96] on img at bounding box center [137, 93] width 42 height 62
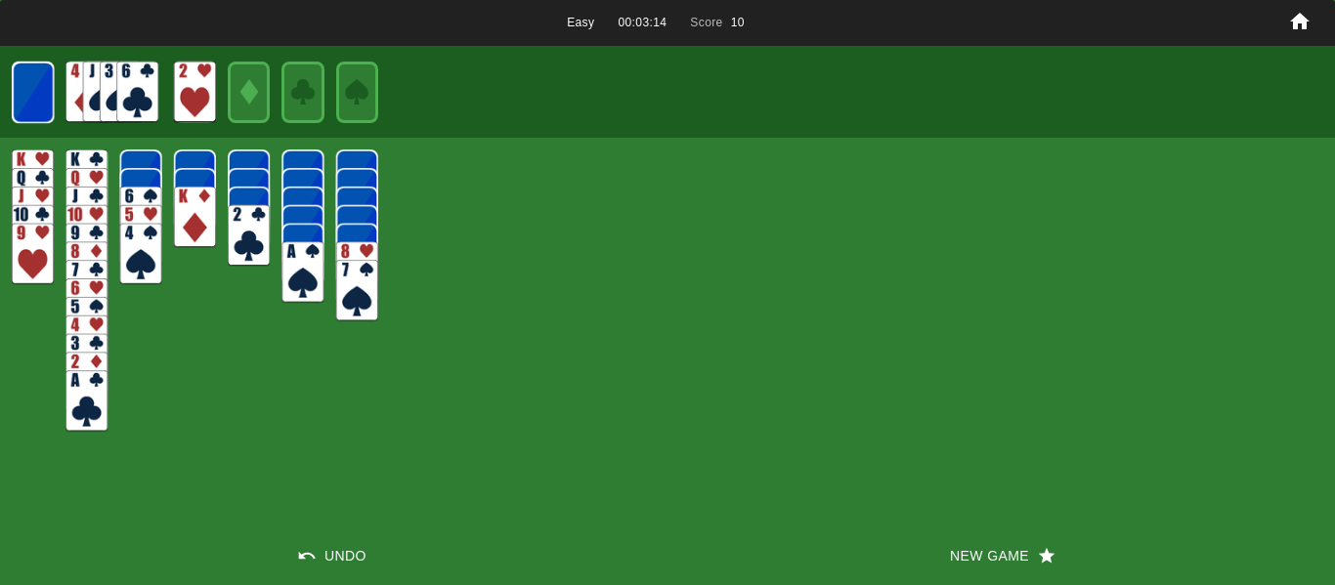
click at [23, 107] on img at bounding box center [33, 93] width 42 height 62
click at [139, 99] on img at bounding box center [137, 93] width 42 height 62
click at [59, 95] on div at bounding box center [667, 92] width 1335 height 92
click at [33, 96] on img at bounding box center [33, 93] width 42 height 62
click at [185, 104] on img at bounding box center [195, 93] width 42 height 62
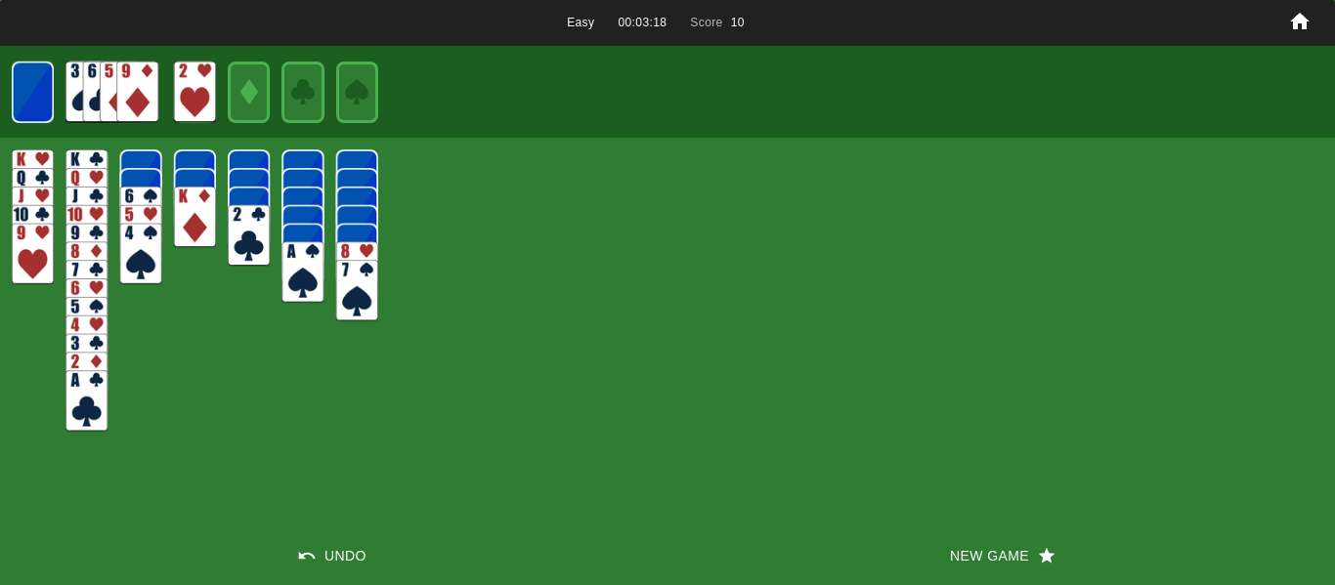
click at [107, 107] on img at bounding box center [121, 93] width 42 height 62
click at [132, 106] on img at bounding box center [137, 93] width 42 height 62
click at [130, 105] on img at bounding box center [137, 93] width 42 height 62
click at [21, 95] on img at bounding box center [33, 93] width 42 height 62
click at [143, 101] on img at bounding box center [137, 93] width 42 height 62
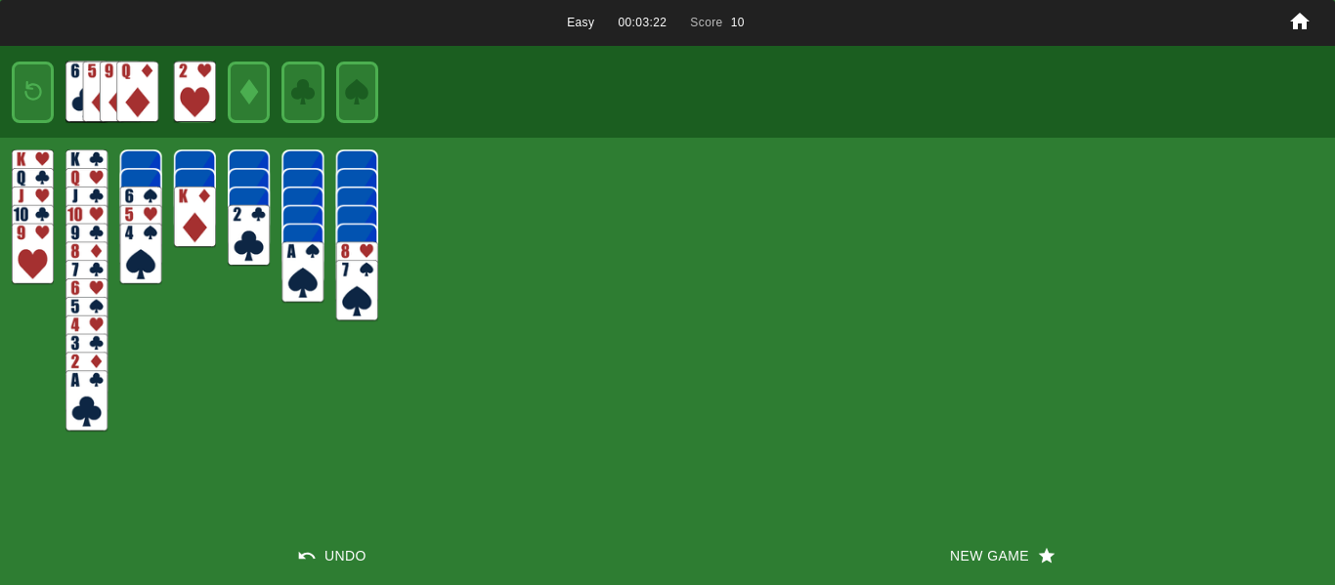
click at [42, 99] on img at bounding box center [33, 91] width 25 height 37
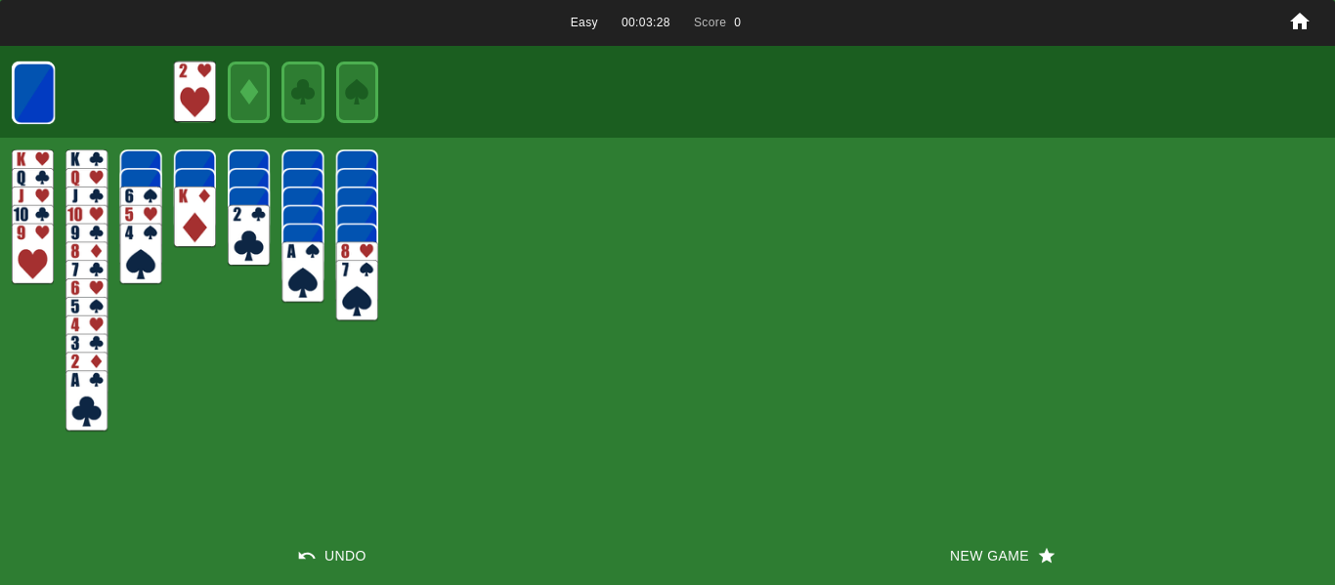
click at [68, 285] on img at bounding box center [86, 310] width 42 height 62
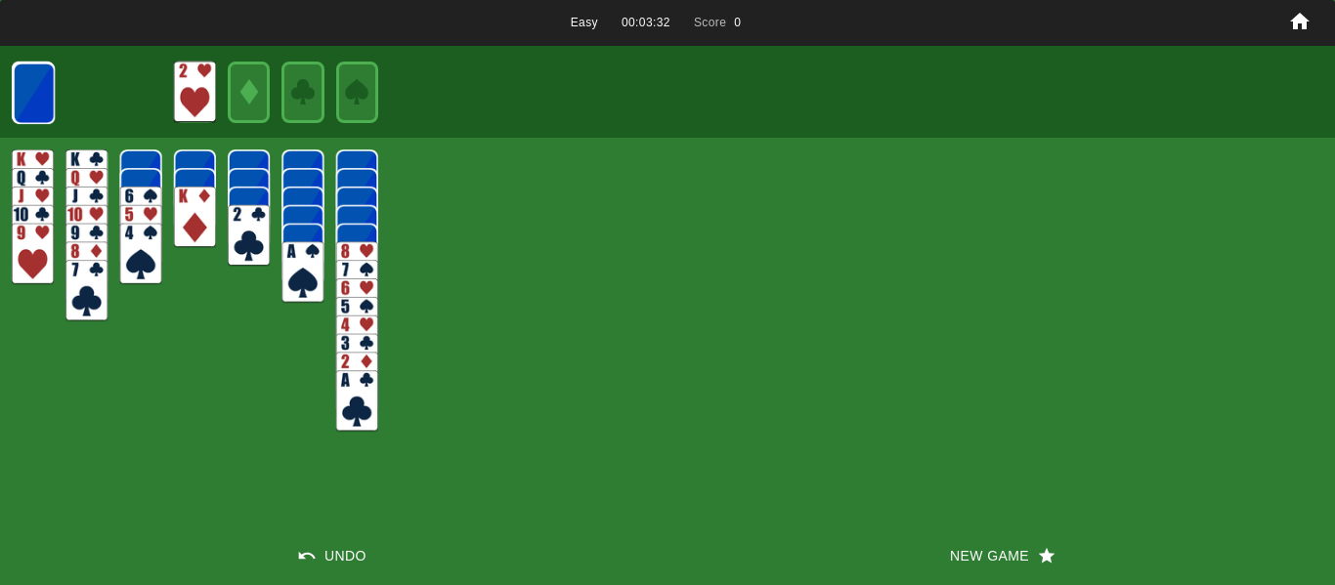
click at [359, 248] on img at bounding box center [357, 272] width 42 height 62
click at [355, 288] on img at bounding box center [357, 310] width 42 height 62
